Goal: Task Accomplishment & Management: Manage account settings

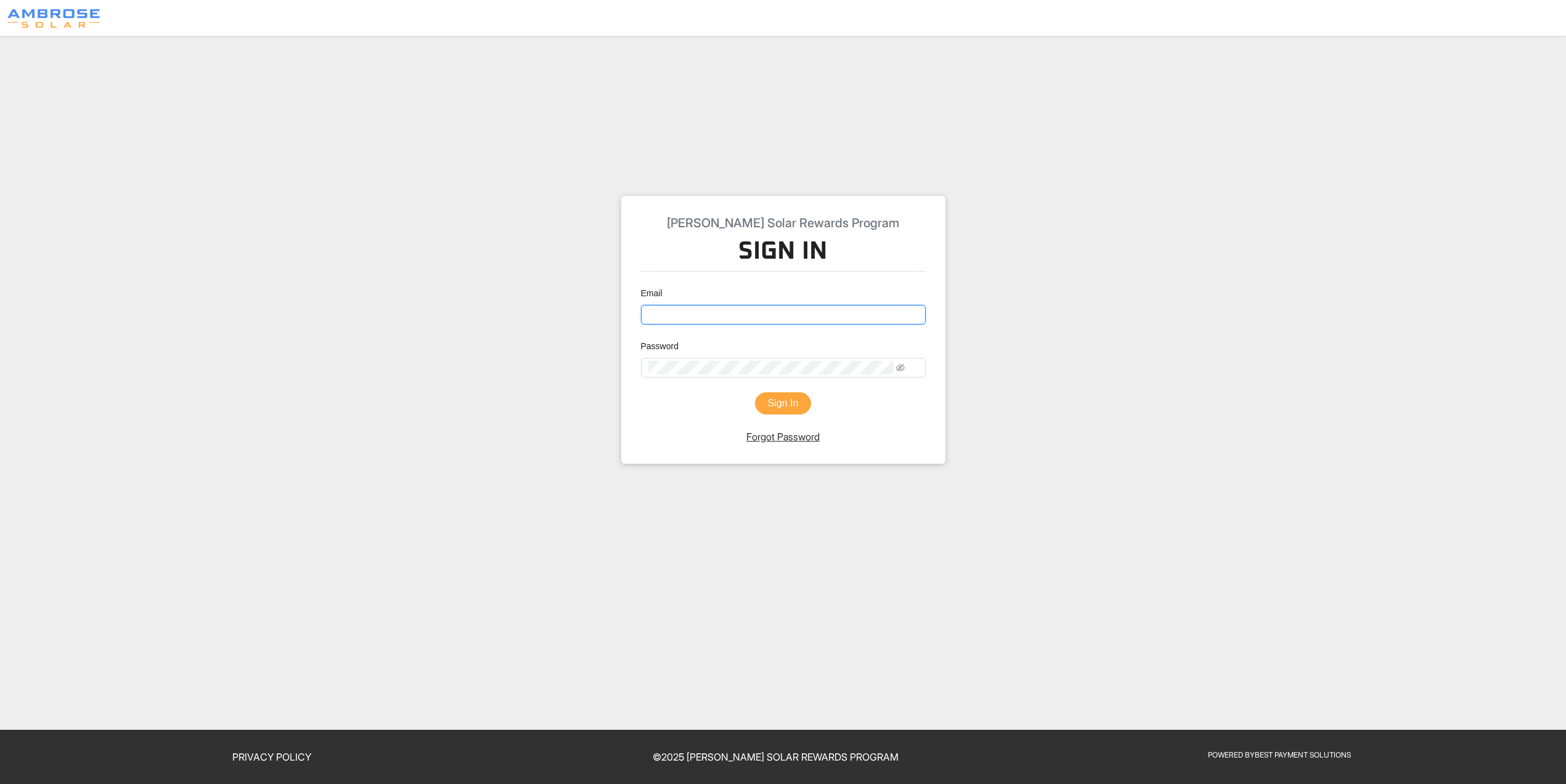
type input "[EMAIL_ADDRESS][DOMAIN_NAME]"
click at [777, 415] on button "Sign In" at bounding box center [784, 404] width 57 height 22
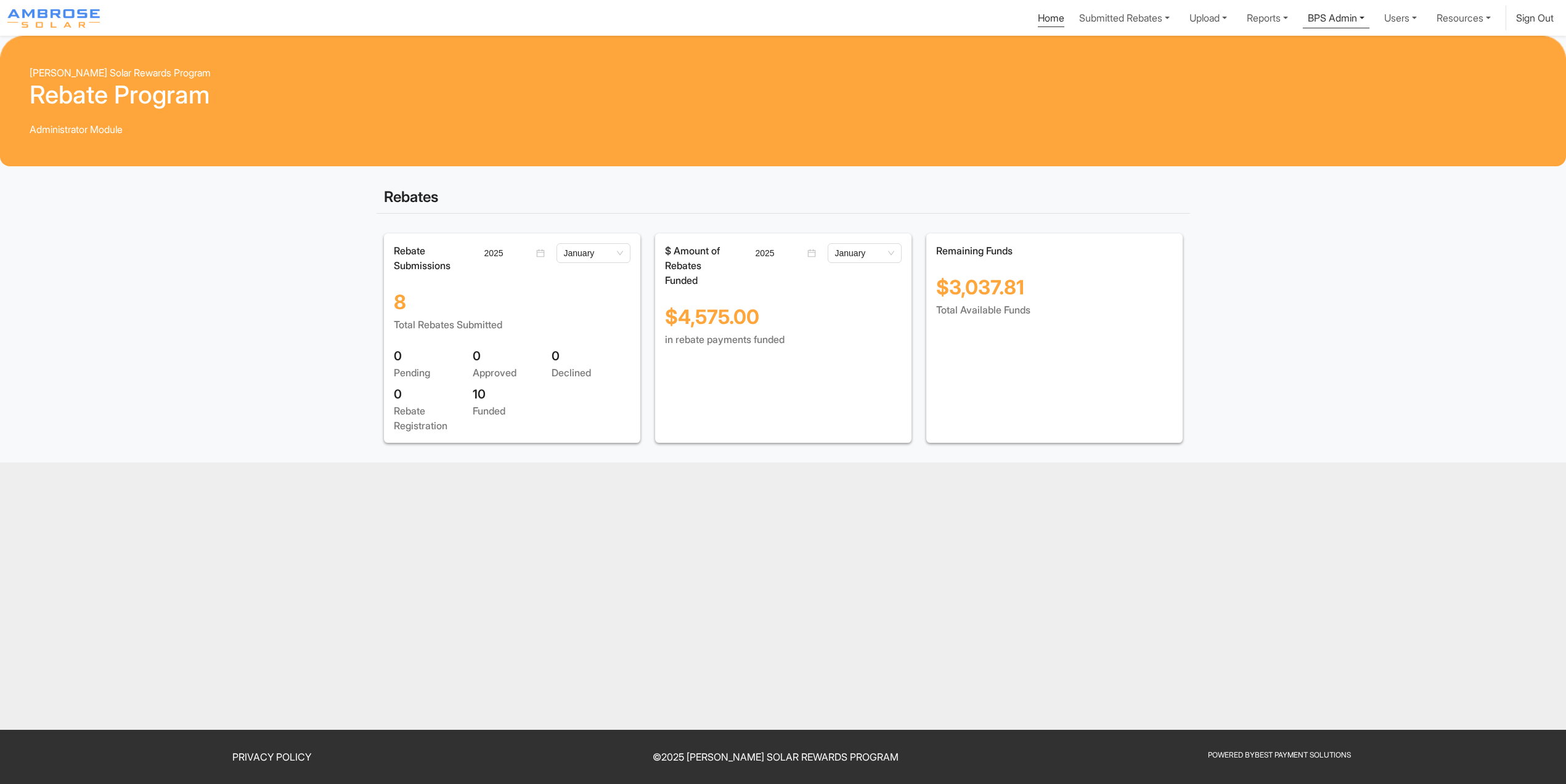
click at [1303, 26] on link "BPS Admin" at bounding box center [1336, 17] width 67 height 23
click at [1279, 54] on div "Update Deposit" at bounding box center [1319, 47] width 81 height 15
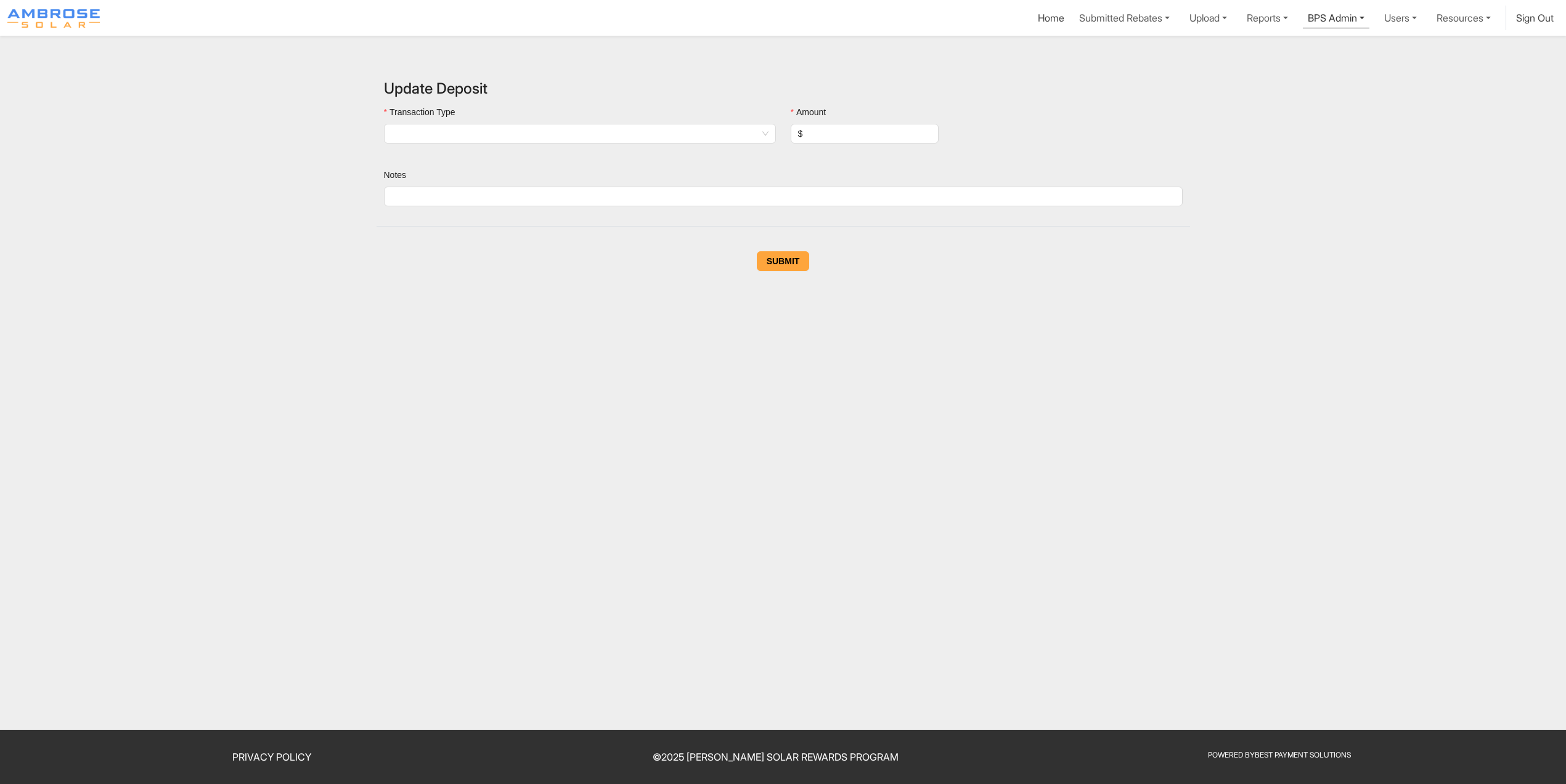
click at [1303, 26] on link "BPS Admin" at bounding box center [1336, 17] width 67 height 23
click at [1279, 74] on div "Transactions Table" at bounding box center [1319, 67] width 81 height 15
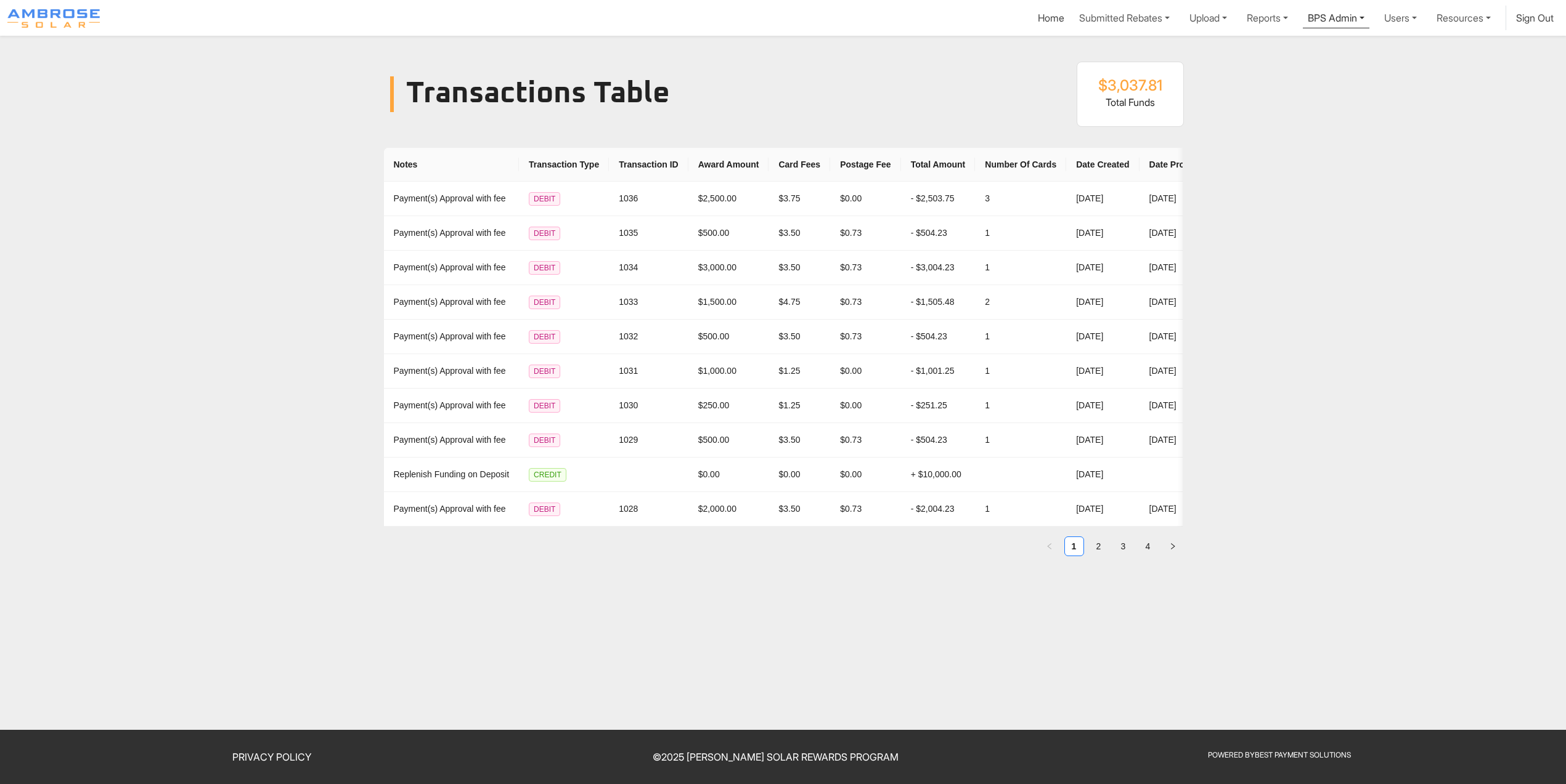
click at [1303, 19] on link "BPS Admin" at bounding box center [1336, 17] width 67 height 23
click at [1279, 114] on div "Invoice Order" at bounding box center [1319, 106] width 81 height 15
